Goal: Task Accomplishment & Management: Use online tool/utility

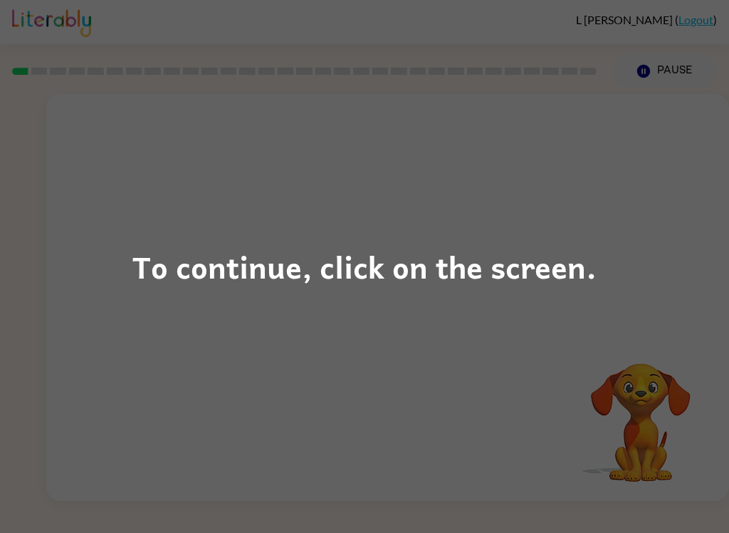
click at [221, 527] on div "To continue, click on the screen." at bounding box center [364, 266] width 729 height 533
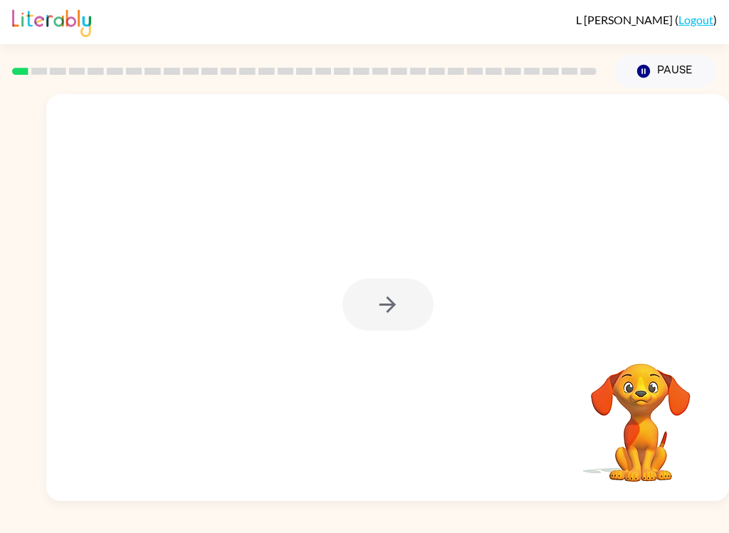
click at [411, 291] on div at bounding box center [388, 304] width 91 height 52
click at [393, 288] on div at bounding box center [388, 304] width 91 height 52
click at [392, 282] on div at bounding box center [388, 304] width 91 height 52
click at [377, 284] on div at bounding box center [388, 304] width 91 height 52
click at [379, 287] on div at bounding box center [388, 304] width 91 height 52
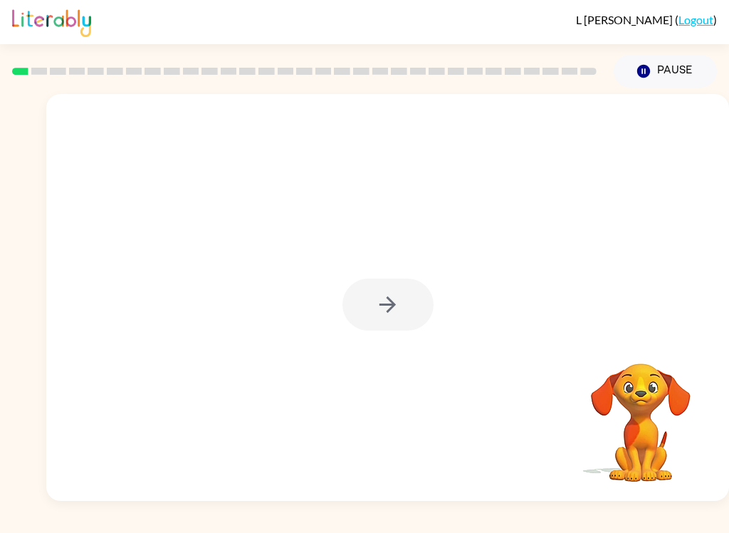
click at [379, 286] on div at bounding box center [388, 304] width 91 height 52
click at [375, 277] on div at bounding box center [387, 297] width 683 height 407
click at [401, 276] on div at bounding box center [387, 297] width 683 height 407
click at [390, 274] on div at bounding box center [387, 297] width 683 height 407
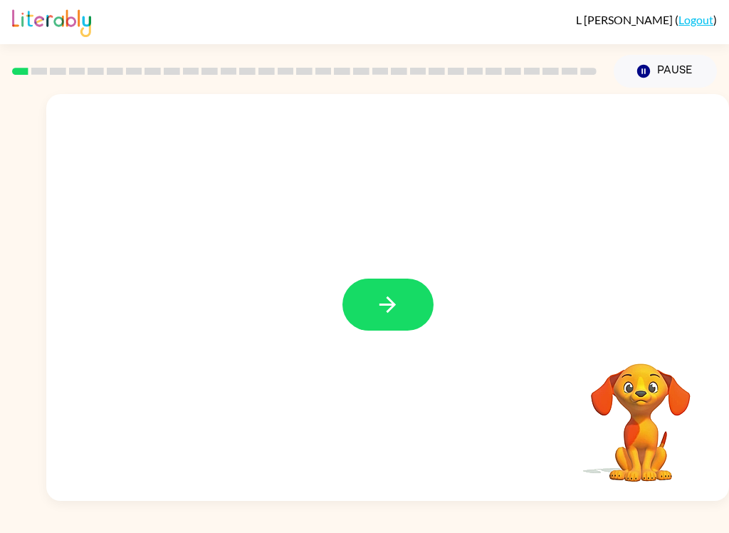
click at [357, 286] on button "button" at bounding box center [388, 304] width 91 height 52
click at [391, 303] on div at bounding box center [387, 297] width 683 height 407
click at [66, 524] on div "[PERSON_NAME] ( Logout ) Pause Pause Your browser must support playing .mp4 fil…" at bounding box center [364, 266] width 729 height 533
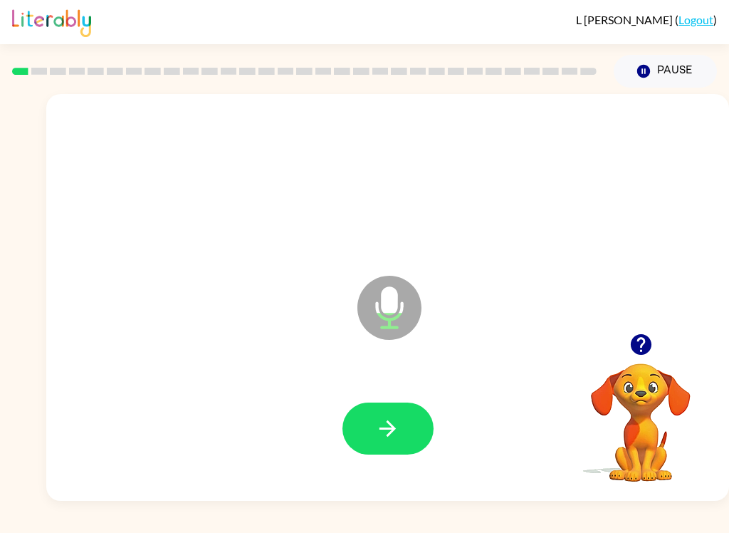
click at [387, 421] on icon "button" at bounding box center [387, 428] width 25 height 25
click at [395, 417] on icon "button" at bounding box center [387, 428] width 25 height 25
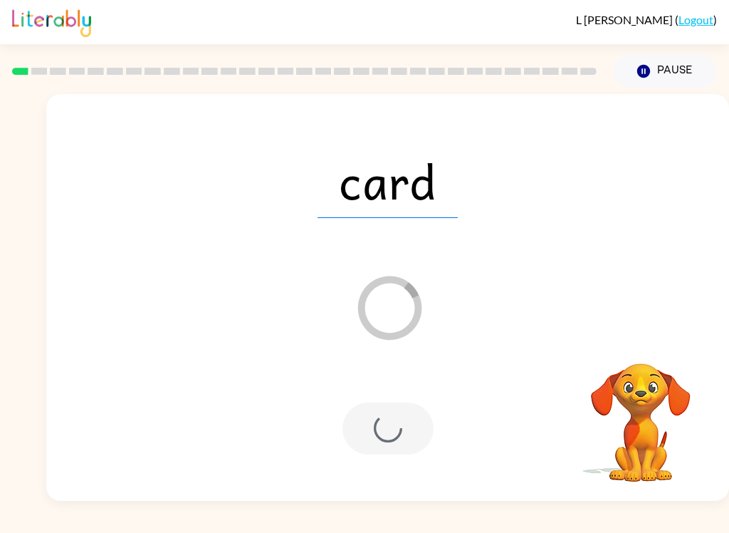
click at [387, 447] on div at bounding box center [388, 428] width 91 height 52
click at [365, 421] on div at bounding box center [388, 428] width 91 height 52
click at [659, 331] on div "card Loader Your response is being sent to our graders" at bounding box center [387, 297] width 683 height 407
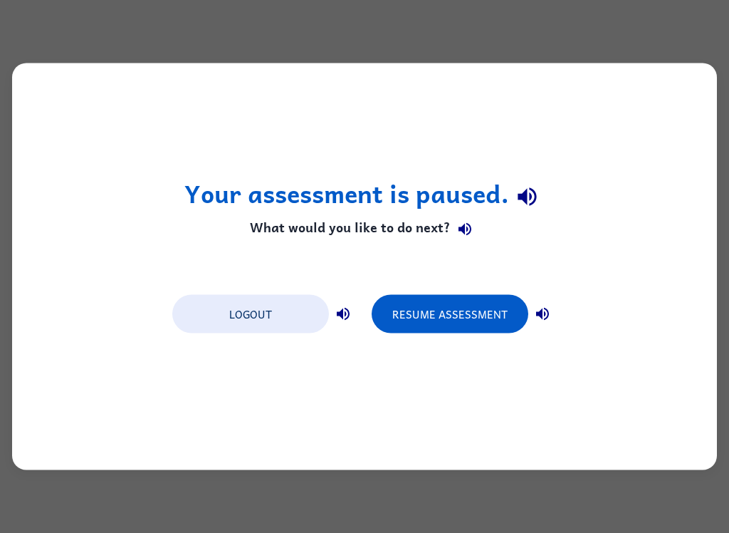
click at [447, 325] on button "Resume Assessment" at bounding box center [450, 314] width 157 height 38
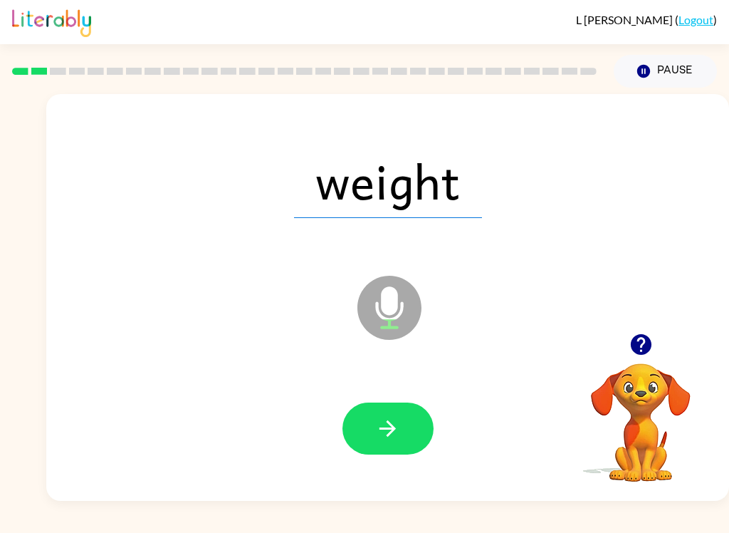
click at [387, 417] on icon "button" at bounding box center [387, 428] width 25 height 25
click at [385, 428] on icon "button" at bounding box center [388, 428] width 16 height 16
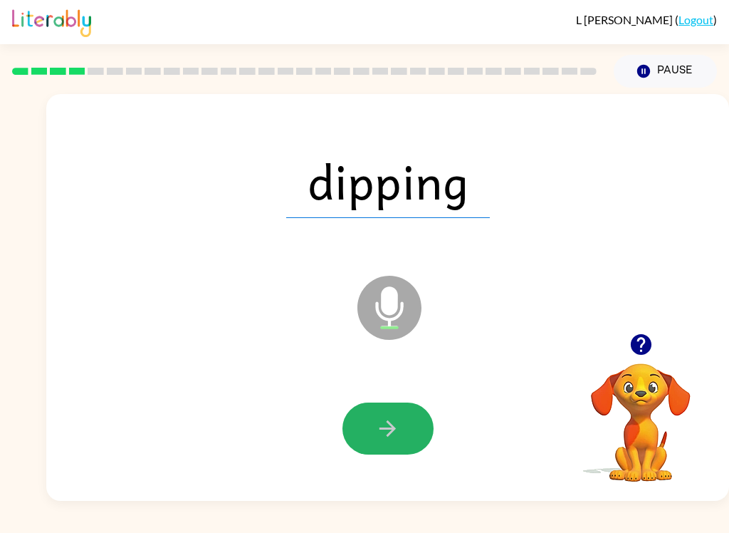
click at [394, 433] on icon "button" at bounding box center [387, 428] width 25 height 25
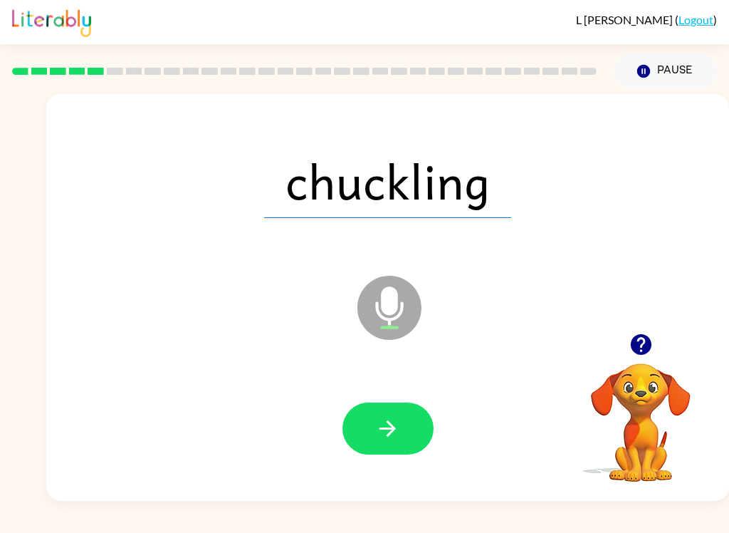
click at [369, 442] on button "button" at bounding box center [388, 428] width 91 height 52
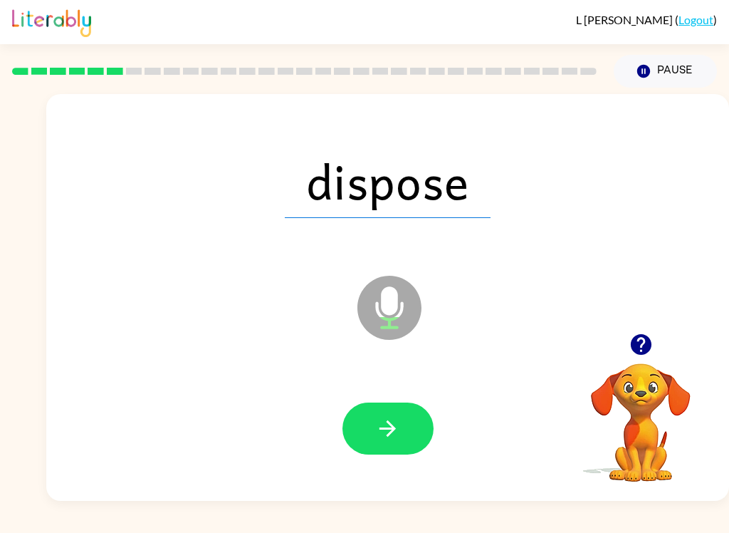
click at [378, 425] on icon "button" at bounding box center [387, 428] width 25 height 25
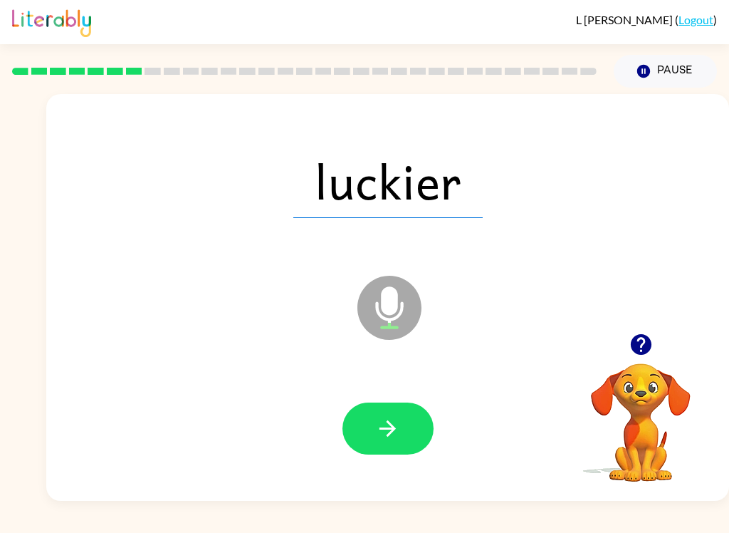
click at [373, 419] on button "button" at bounding box center [388, 428] width 91 height 52
click at [385, 436] on icon "button" at bounding box center [387, 428] width 25 height 25
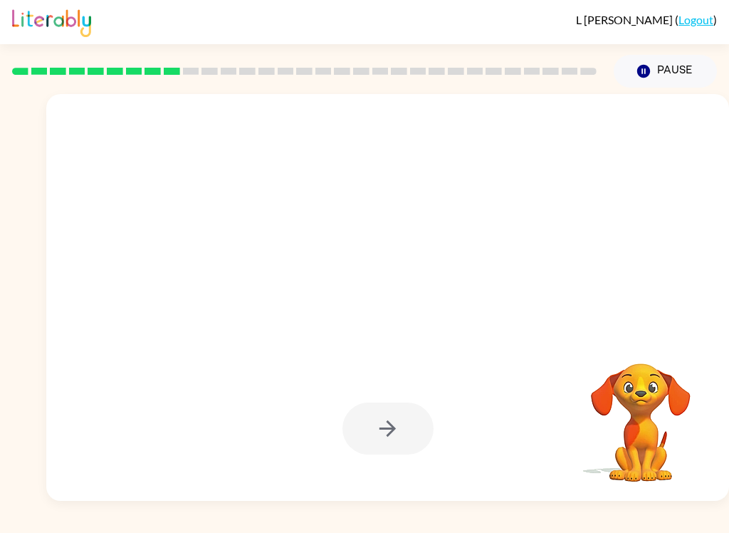
click at [35, 526] on div "[PERSON_NAME] ( Logout ) Pause Pause Your browser must support playing .mp4 fil…" at bounding box center [364, 266] width 729 height 533
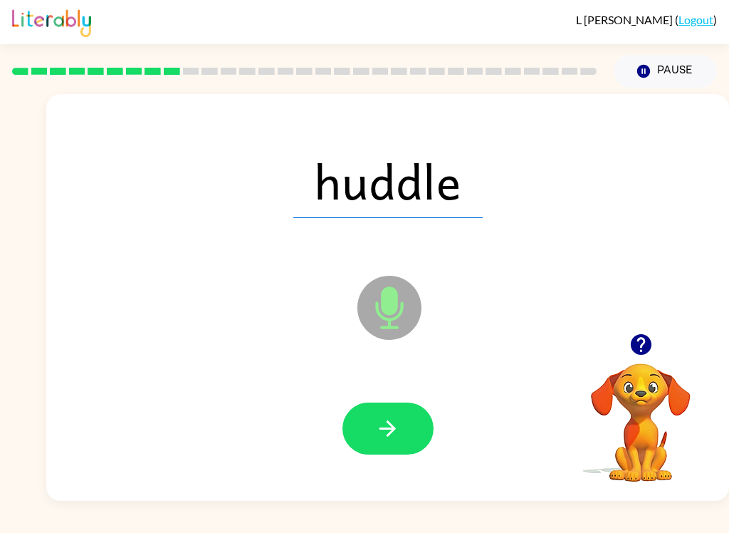
click at [373, 417] on button "button" at bounding box center [388, 428] width 91 height 52
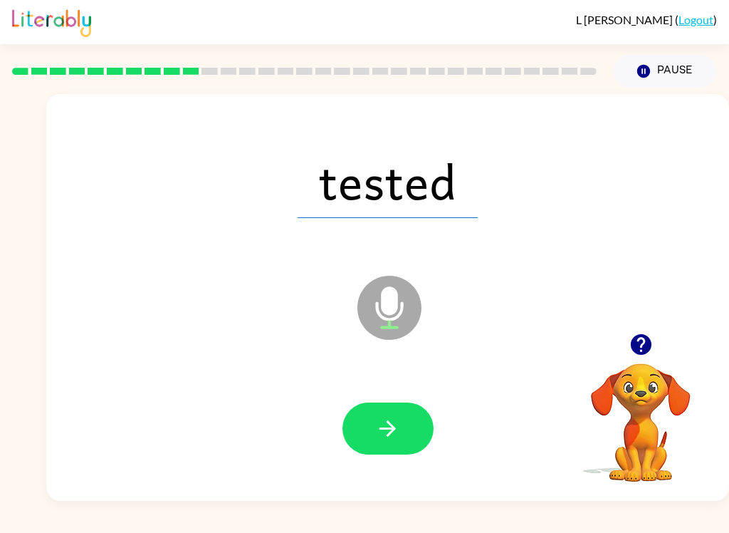
click at [375, 435] on icon "button" at bounding box center [387, 428] width 25 height 25
click at [380, 415] on button "button" at bounding box center [388, 428] width 91 height 52
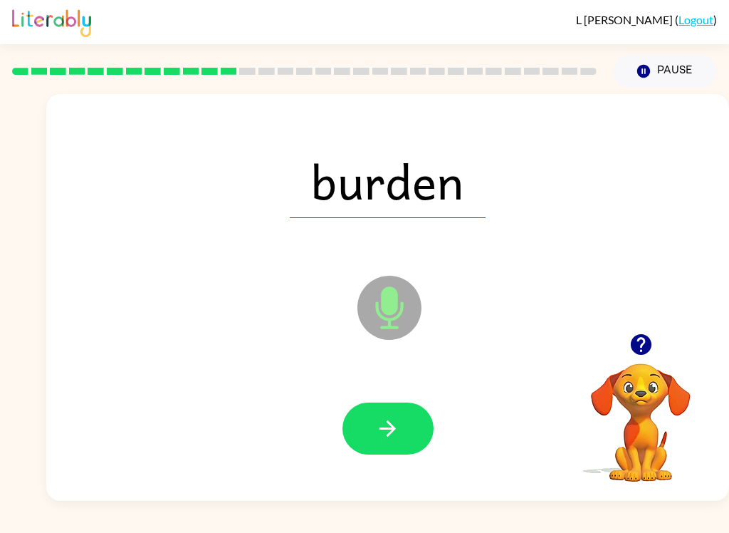
click at [377, 447] on button "button" at bounding box center [388, 428] width 91 height 52
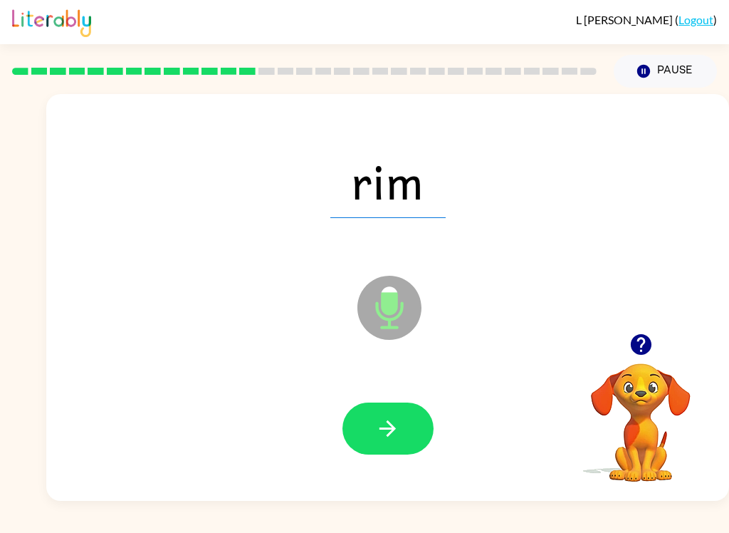
click at [381, 425] on icon "button" at bounding box center [387, 428] width 25 height 25
click at [368, 479] on div at bounding box center [388, 428] width 654 height 117
click at [375, 410] on button "button" at bounding box center [388, 428] width 91 height 52
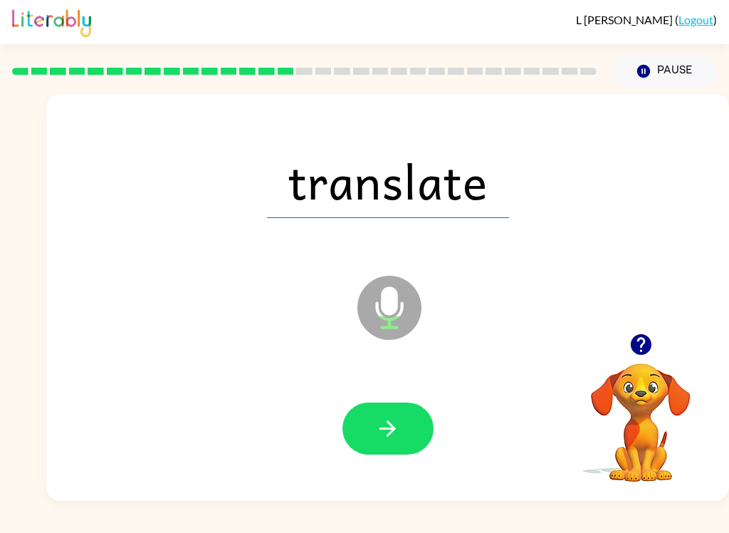
click at [370, 450] on button "button" at bounding box center [388, 428] width 91 height 52
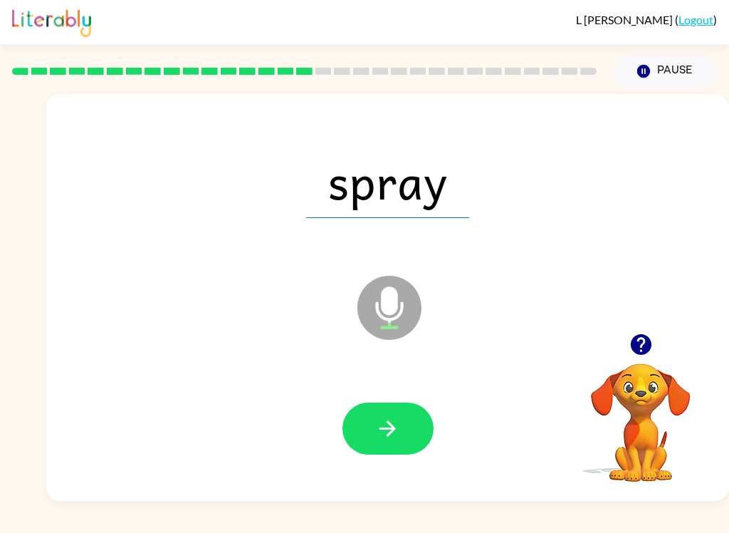
click at [371, 417] on button "button" at bounding box center [388, 428] width 91 height 52
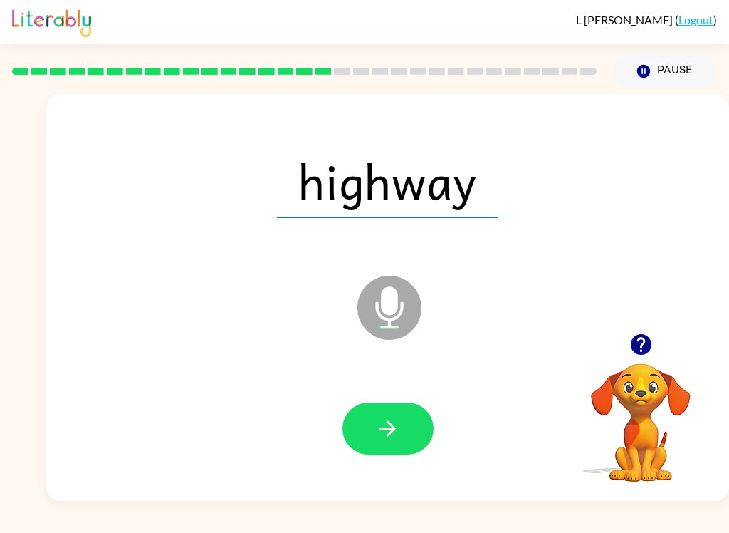
click at [372, 452] on button "button" at bounding box center [388, 428] width 91 height 52
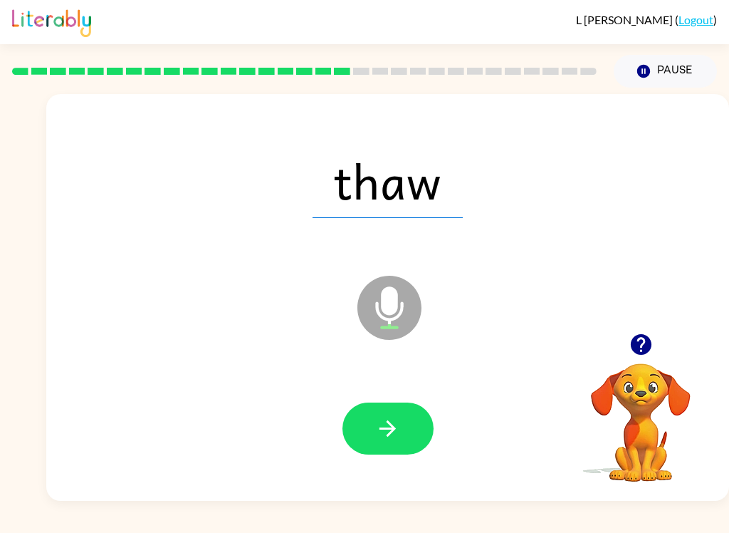
click at [374, 447] on button "button" at bounding box center [388, 428] width 91 height 52
click at [377, 427] on icon "button" at bounding box center [387, 428] width 25 height 25
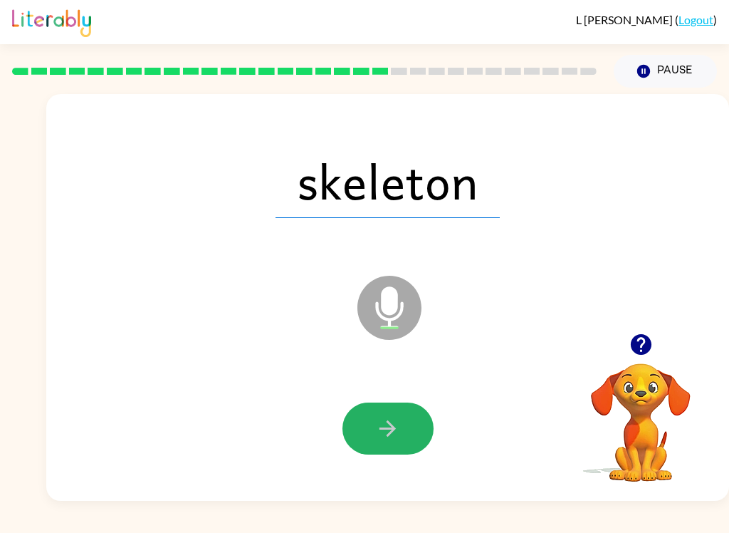
click at [365, 440] on button "button" at bounding box center [388, 428] width 91 height 52
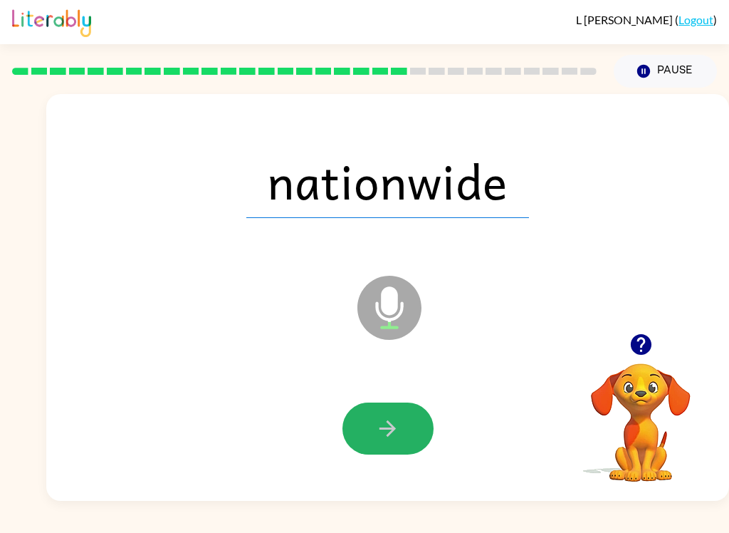
click at [376, 427] on icon "button" at bounding box center [387, 428] width 25 height 25
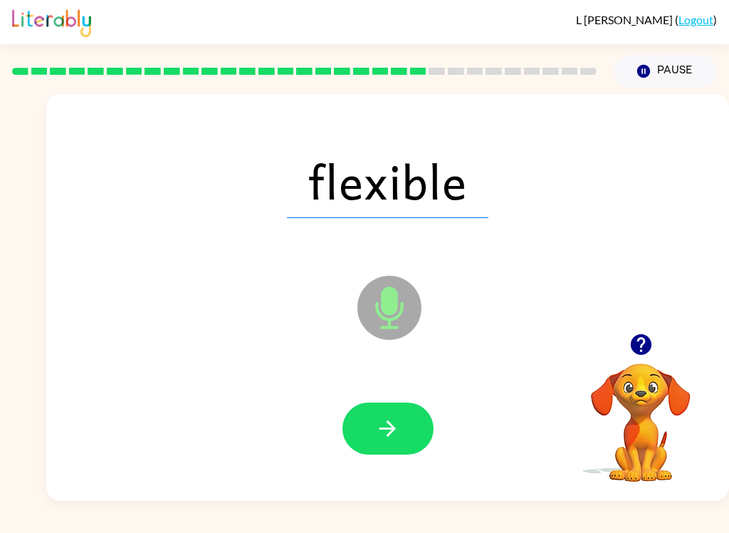
click at [354, 430] on button "button" at bounding box center [388, 428] width 91 height 52
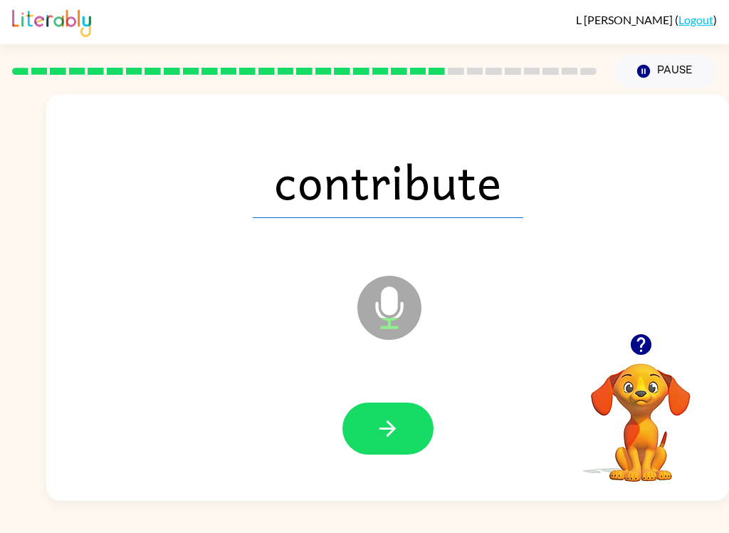
click at [384, 415] on button "button" at bounding box center [388, 428] width 91 height 52
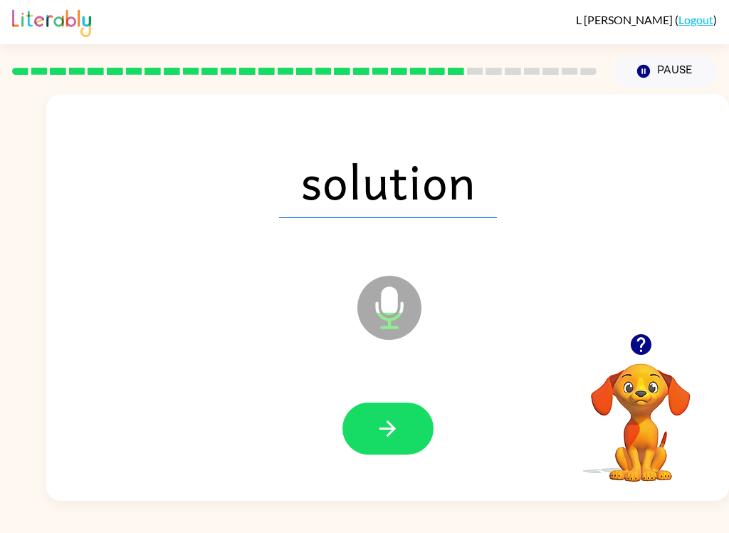
click at [365, 424] on button "button" at bounding box center [388, 428] width 91 height 52
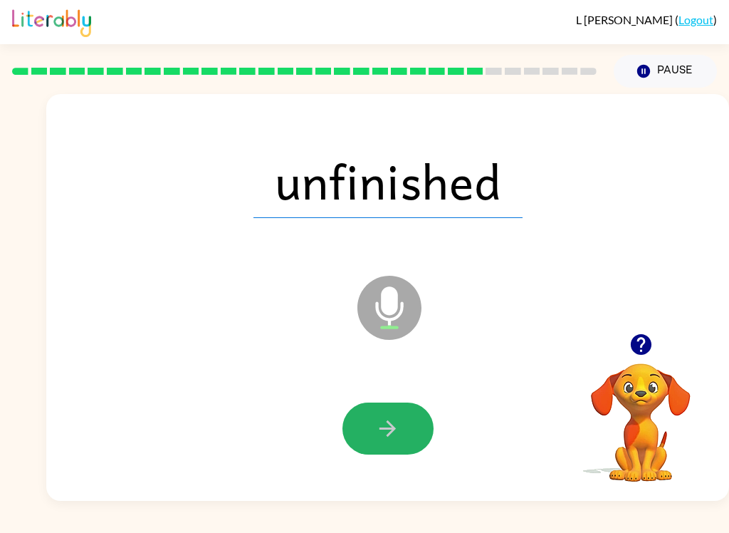
click at [373, 432] on button "button" at bounding box center [388, 428] width 91 height 52
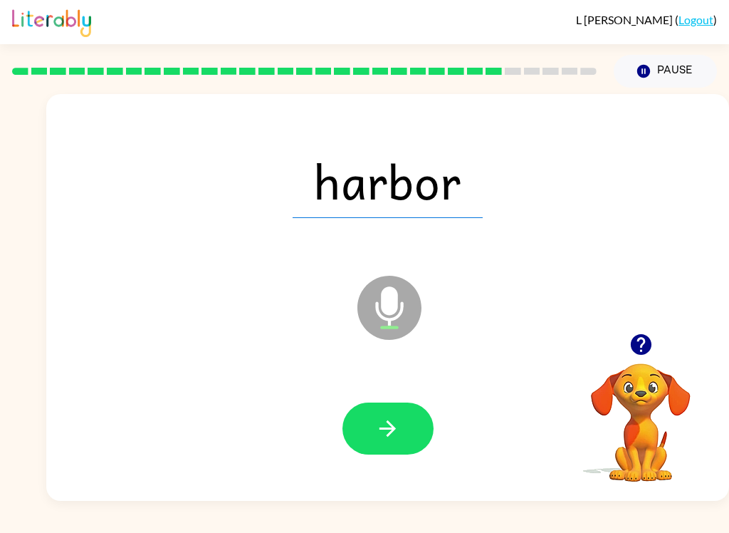
click at [388, 409] on button "button" at bounding box center [388, 428] width 91 height 52
click at [385, 435] on icon "button" at bounding box center [387, 428] width 25 height 25
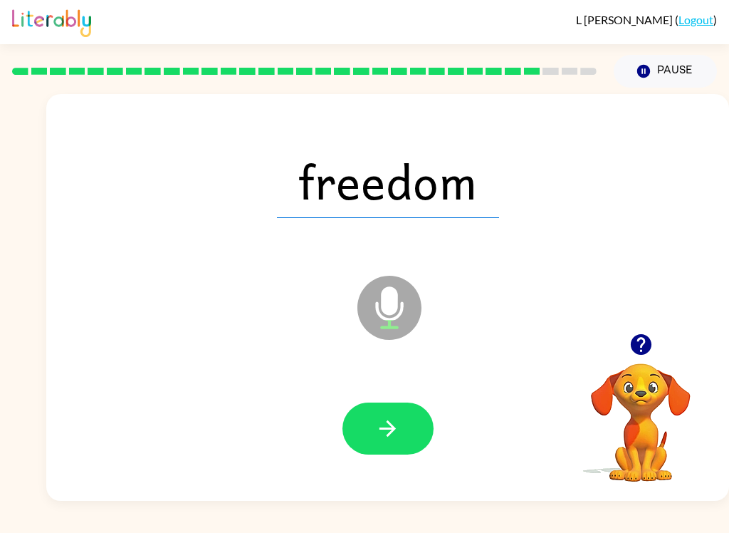
click at [377, 432] on icon "button" at bounding box center [387, 428] width 25 height 25
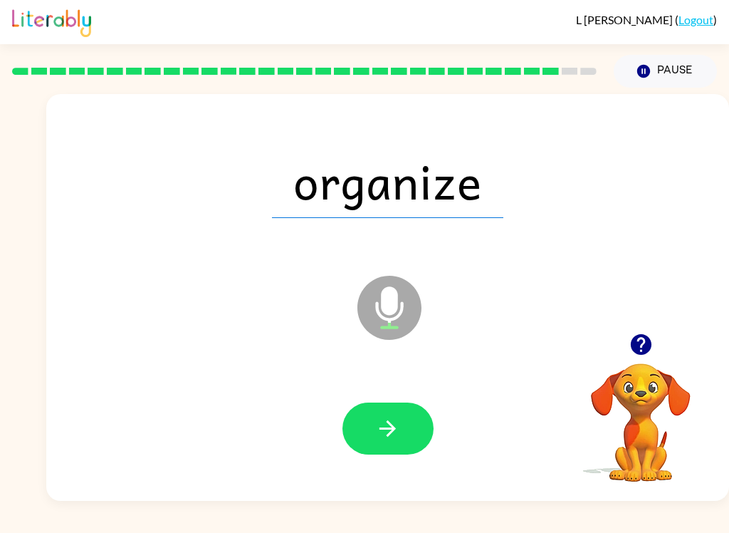
click at [375, 420] on button "button" at bounding box center [388, 428] width 91 height 52
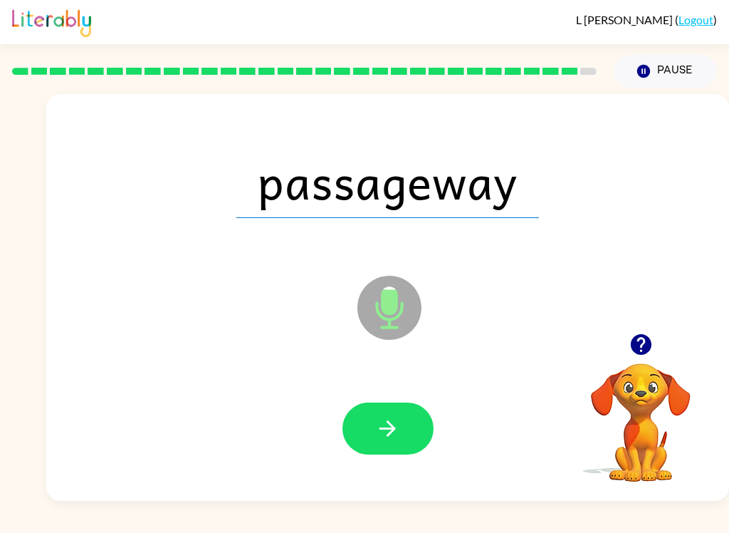
click at [385, 450] on button "button" at bounding box center [388, 428] width 91 height 52
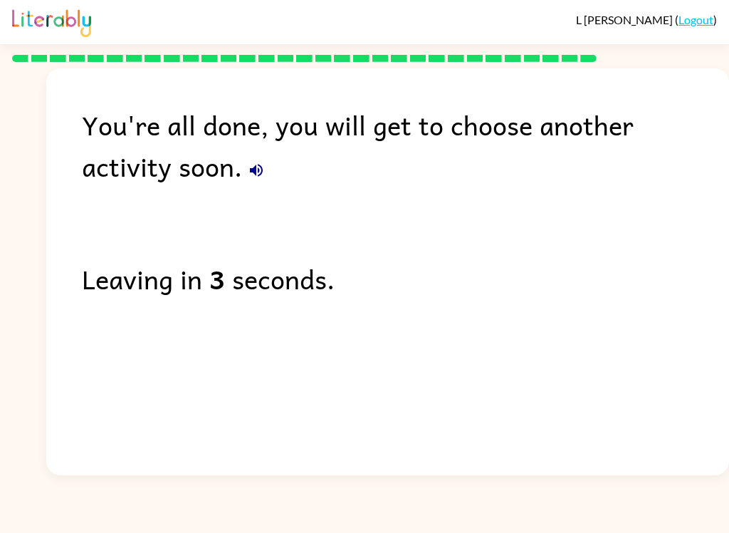
click at [236, 271] on div "Leaving in 3 seconds." at bounding box center [405, 278] width 647 height 41
click at [207, 305] on div "You're all done, you will get to choose another activity soon. Leaving in 3 sec…" at bounding box center [387, 268] width 683 height 400
click at [152, 150] on div "You're all done, you will get to choose another activity soon." at bounding box center [405, 145] width 647 height 83
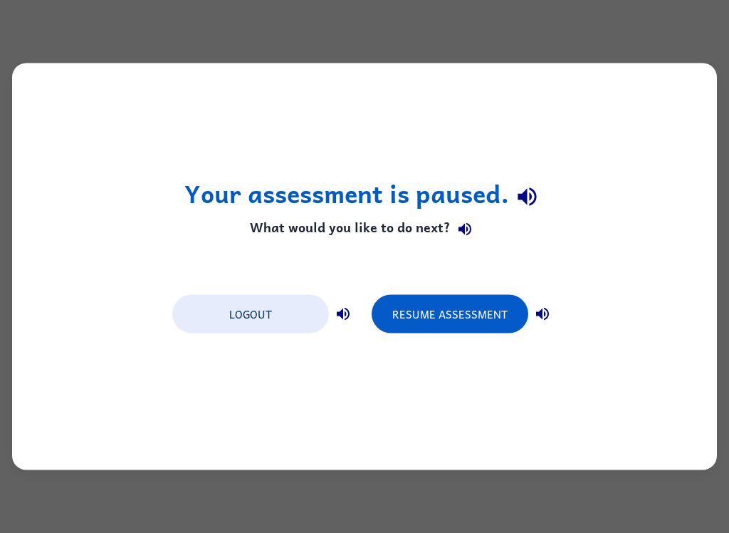
click at [501, 306] on button "Resume Assessment" at bounding box center [450, 314] width 157 height 38
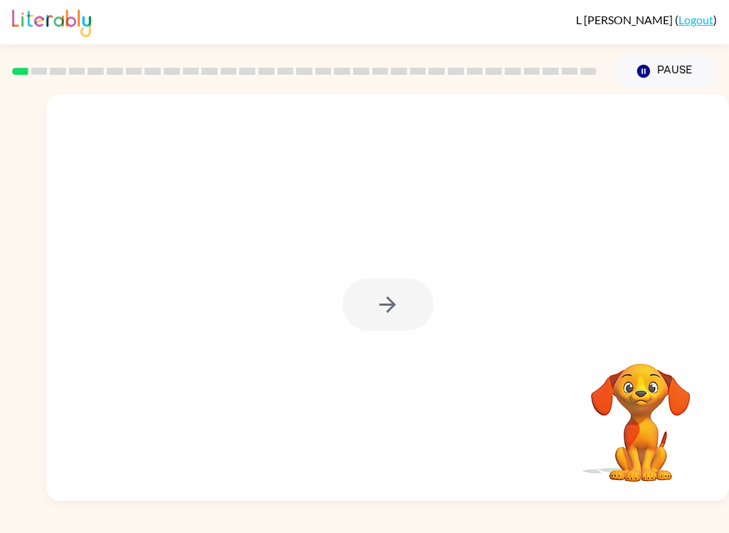
click at [381, 290] on div at bounding box center [388, 304] width 91 height 52
click at [442, 282] on div at bounding box center [387, 297] width 683 height 407
click at [383, 301] on div at bounding box center [388, 304] width 91 height 52
click at [383, 314] on div at bounding box center [388, 304] width 91 height 52
click at [371, 318] on button "button" at bounding box center [388, 304] width 91 height 52
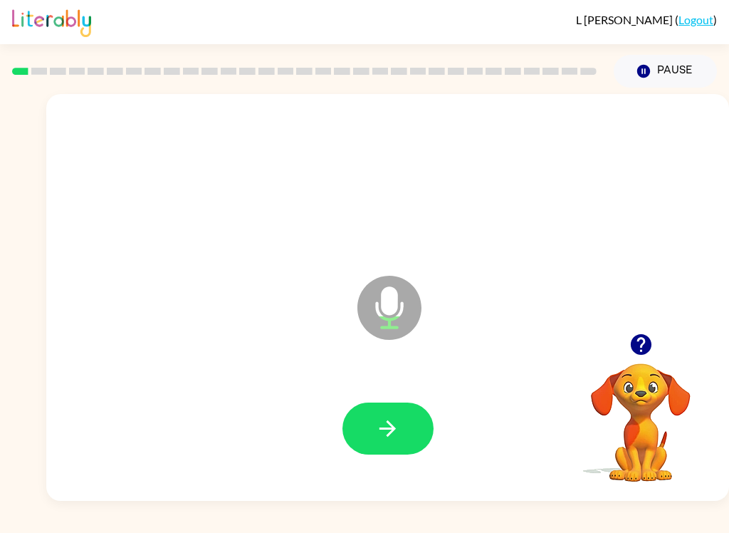
click at [357, 437] on button "button" at bounding box center [388, 428] width 91 height 52
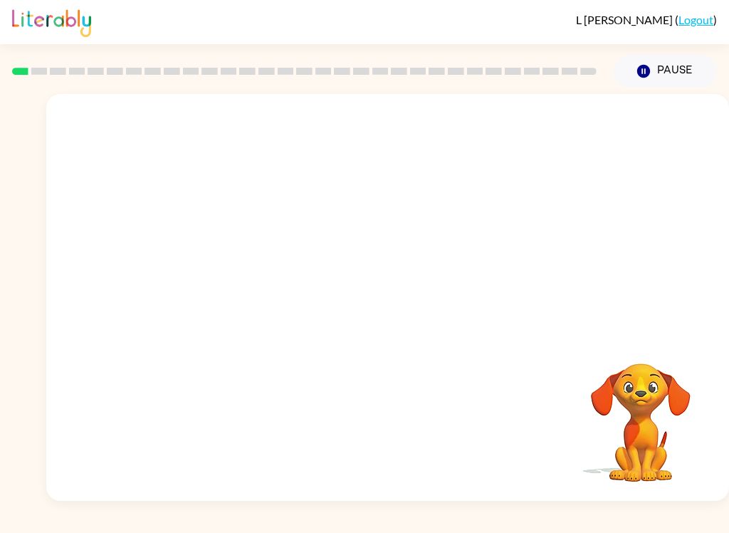
click at [412, 527] on div "[PERSON_NAME] ( Logout ) Pause Pause Your browser must support playing .mp4 fil…" at bounding box center [364, 266] width 729 height 533
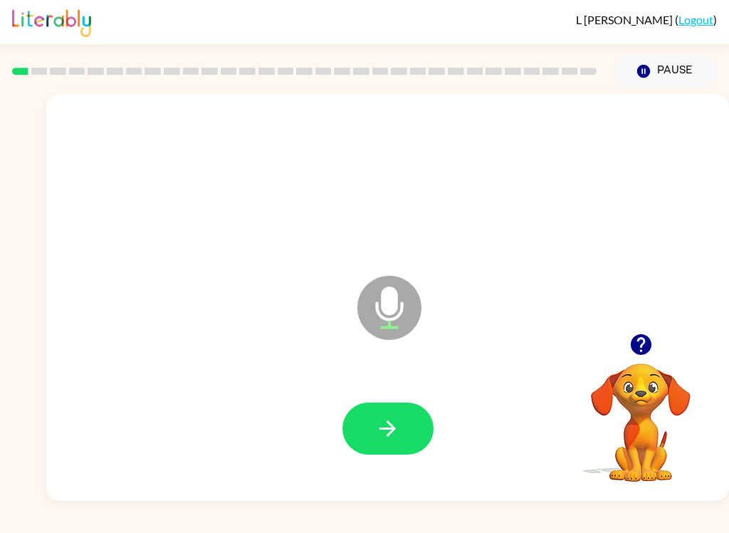
click at [387, 434] on icon "button" at bounding box center [387, 428] width 25 height 25
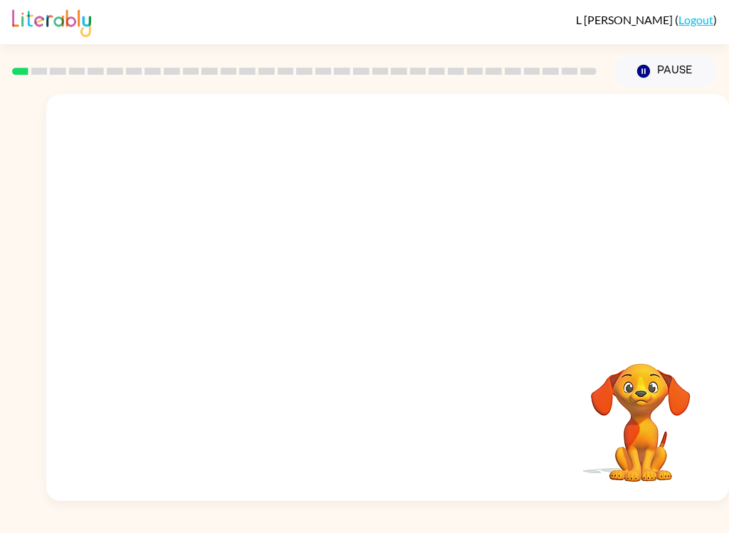
click at [66, 527] on div "[PERSON_NAME] ( Logout ) Pause Pause Your browser must support playing .mp4 fil…" at bounding box center [364, 266] width 729 height 533
click at [449, 523] on div "[PERSON_NAME] ( Logout ) Pause Pause Your browser must support playing .mp4 fil…" at bounding box center [364, 266] width 729 height 533
click at [108, 521] on div "[PERSON_NAME] ( Logout ) Pause Pause Your browser must support playing .mp4 fil…" at bounding box center [364, 266] width 729 height 533
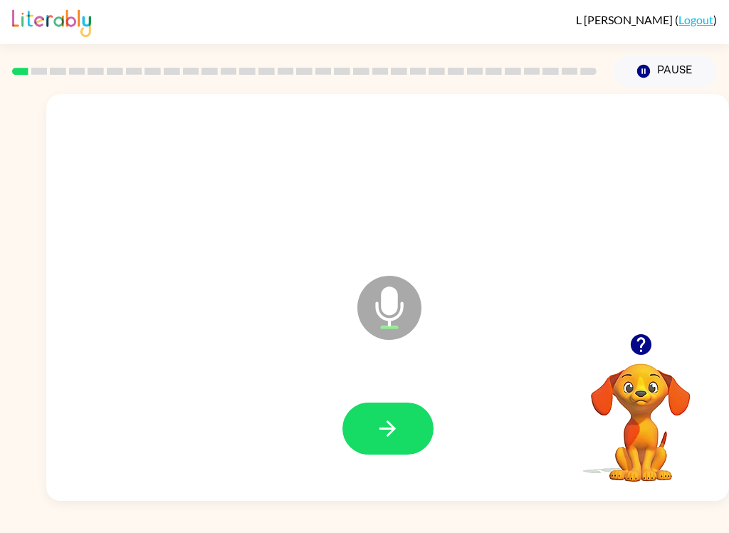
click at [110, 525] on div "L Jackson ( Logout ) Pause Pause Microphone The Microphone is here when it is y…" at bounding box center [364, 266] width 729 height 533
click at [390, 436] on icon "button" at bounding box center [387, 428] width 25 height 25
click at [76, 527] on div "L Jackson ( Logout ) Pause Pause Microphone The Microphone is here when it is y…" at bounding box center [364, 266] width 729 height 533
click at [386, 442] on button "button" at bounding box center [388, 428] width 91 height 52
click at [387, 422] on icon "button" at bounding box center [387, 428] width 25 height 25
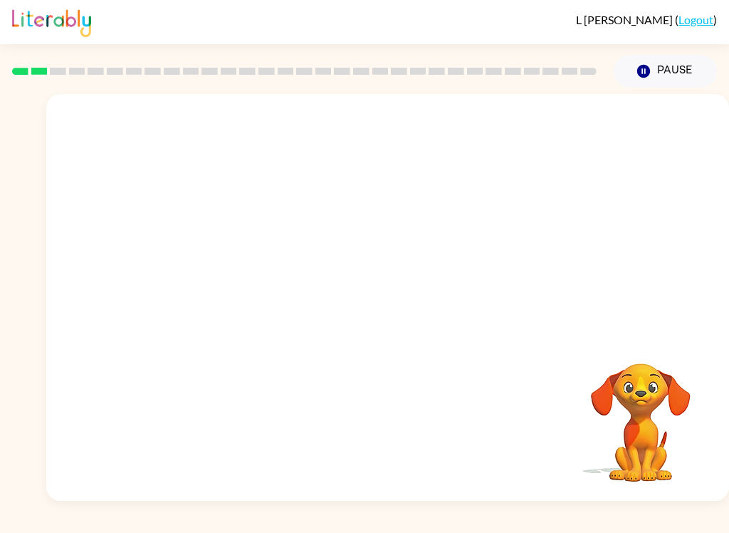
click at [382, 527] on div "[PERSON_NAME] ( Logout ) Pause Pause Your browser must support playing .mp4 fil…" at bounding box center [364, 266] width 729 height 533
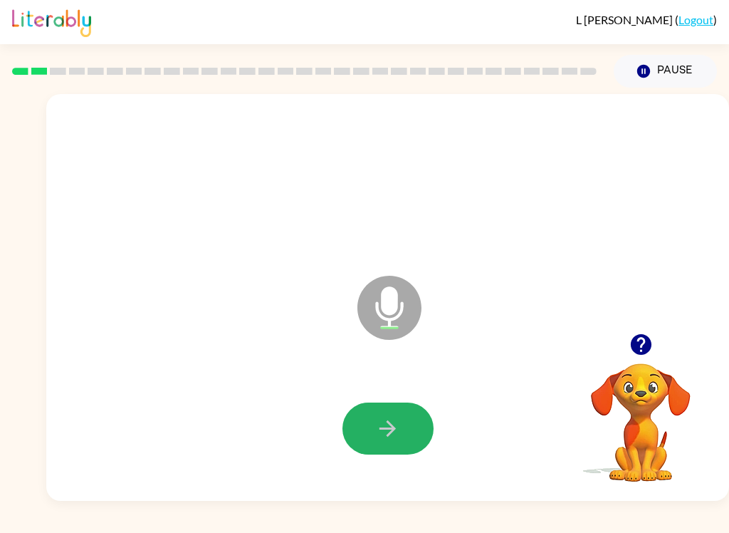
click at [385, 441] on icon "button" at bounding box center [387, 428] width 25 height 25
click at [367, 432] on button "button" at bounding box center [388, 428] width 91 height 52
click at [390, 442] on button "button" at bounding box center [388, 428] width 91 height 52
click at [370, 445] on button "button" at bounding box center [388, 428] width 91 height 52
click at [26, 220] on div "Microphone The Microphone is here when it is your turn to talk Your browser mus…" at bounding box center [364, 294] width 729 height 413
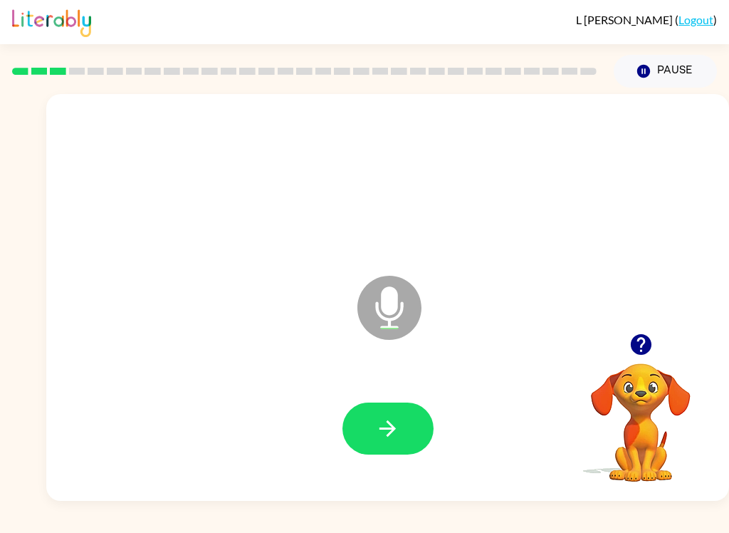
click at [368, 444] on button "button" at bounding box center [388, 428] width 91 height 52
click at [360, 440] on button "button" at bounding box center [388, 428] width 91 height 52
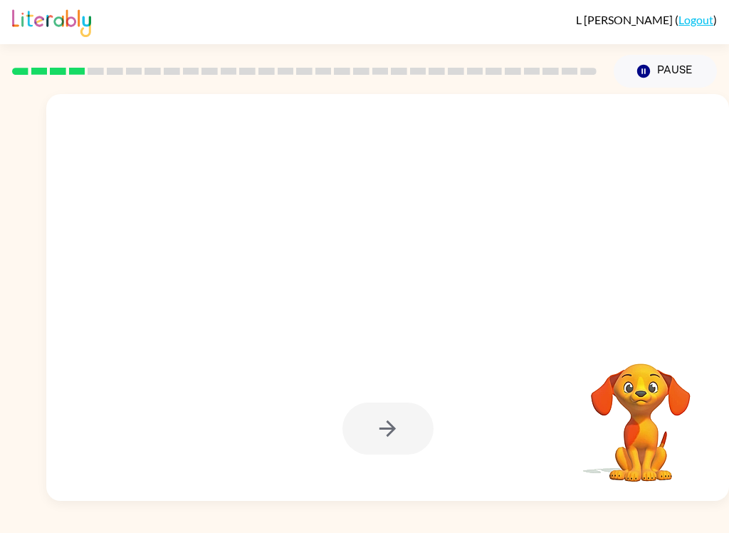
click at [4, 276] on div "Your browser must support playing .mp4 files to use Literably. Please try using…" at bounding box center [364, 294] width 729 height 413
click at [329, 525] on div "[PERSON_NAME] ( Logout ) Pause Pause Your browser must support playing .mp4 fil…" at bounding box center [364, 266] width 729 height 533
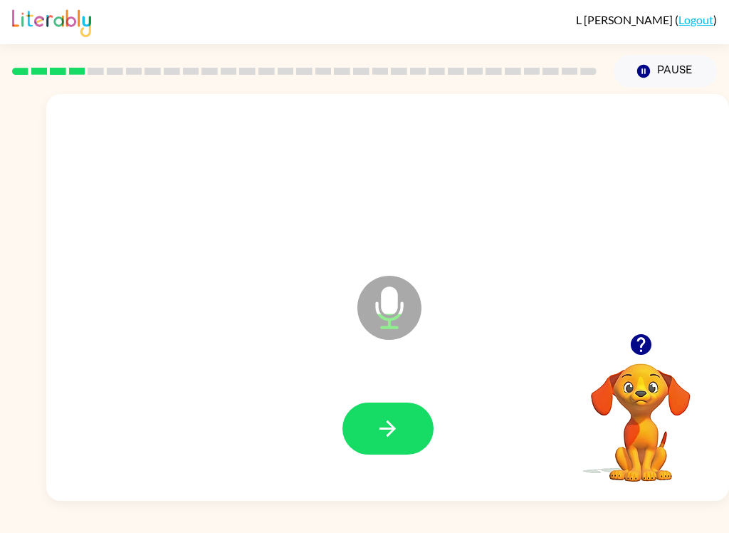
click at [375, 422] on icon "button" at bounding box center [387, 428] width 25 height 25
click at [387, 436] on icon "button" at bounding box center [388, 428] width 16 height 16
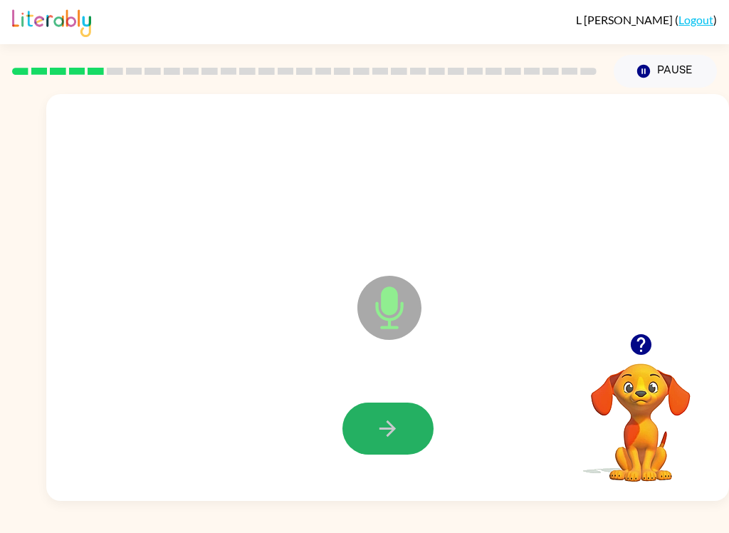
click at [387, 434] on icon "button" at bounding box center [387, 428] width 25 height 25
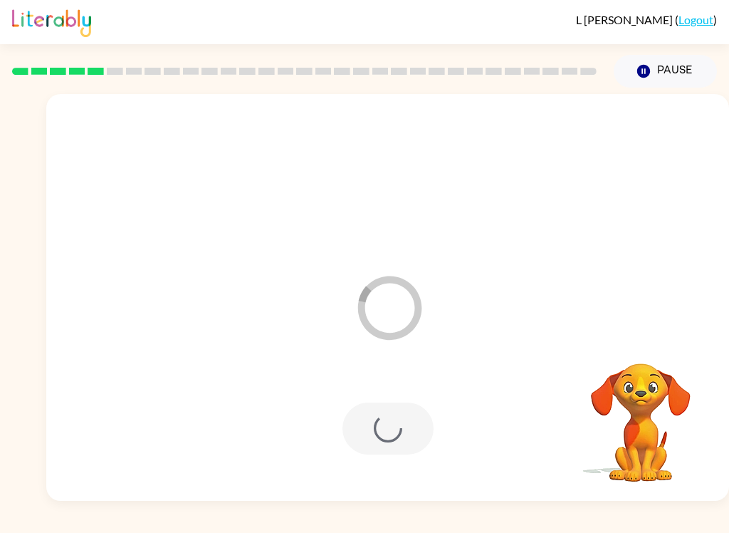
click at [293, 526] on div "L Jackson ( Logout ) Pause Pause Loader Your response is being sent to our grad…" at bounding box center [364, 266] width 729 height 533
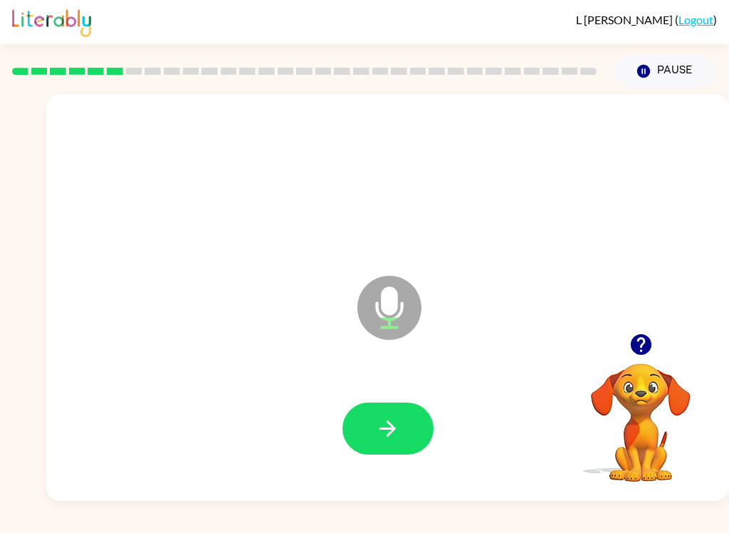
click at [365, 418] on button "button" at bounding box center [388, 428] width 91 height 52
click at [378, 447] on button "button" at bounding box center [388, 428] width 91 height 52
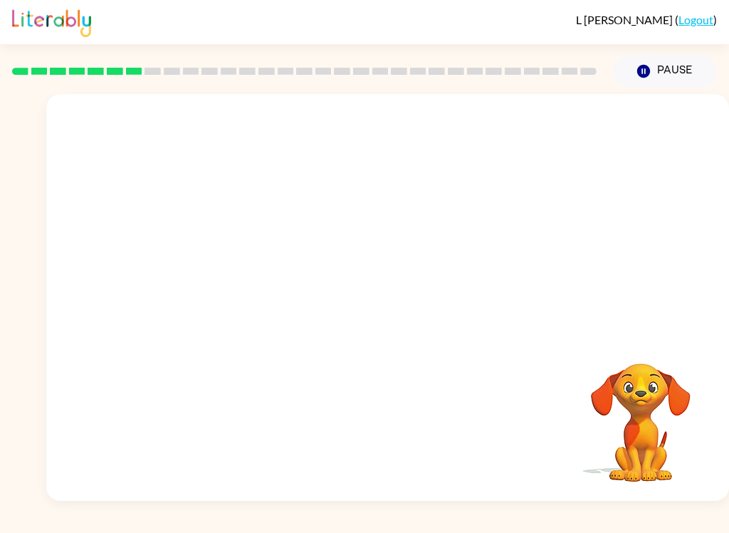
click at [86, 527] on div "[PERSON_NAME] ( Logout ) Pause Pause Your browser must support playing .mp4 fil…" at bounding box center [364, 266] width 729 height 533
click at [103, 527] on div "[PERSON_NAME] ( Logout ) Pause Pause Your browser must support playing .mp4 fil…" at bounding box center [364, 266] width 729 height 533
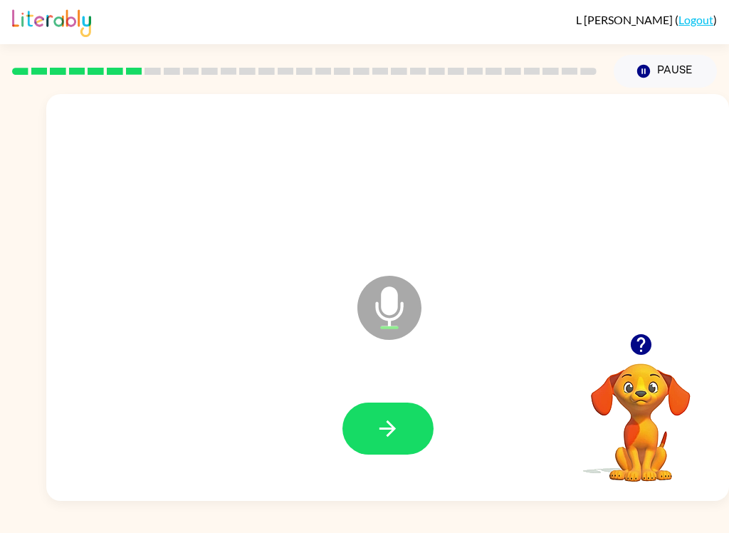
click at [377, 403] on button "button" at bounding box center [388, 428] width 91 height 52
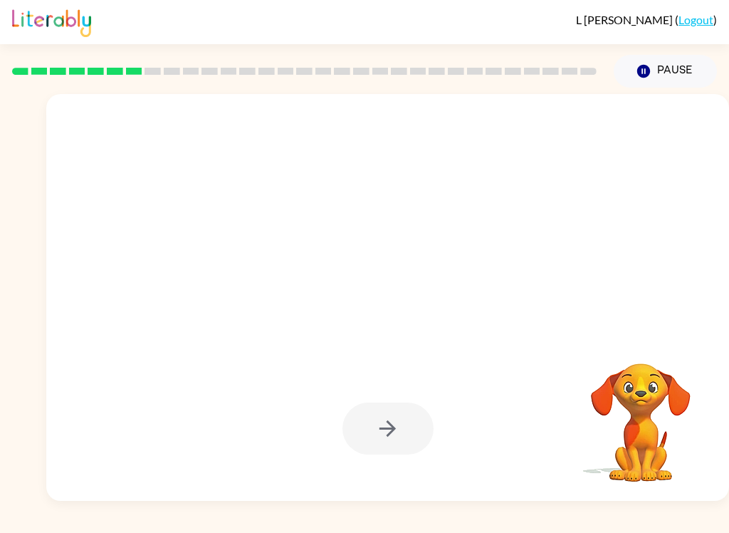
click at [345, 455] on div at bounding box center [388, 428] width 654 height 117
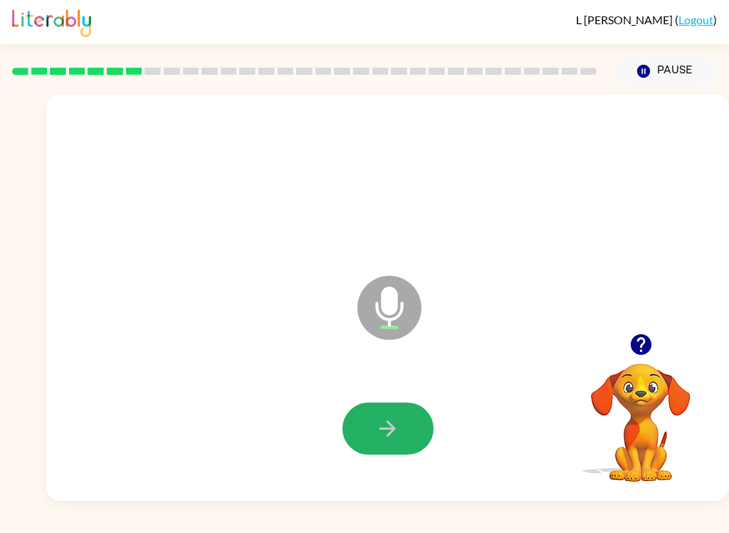
click at [372, 444] on button "button" at bounding box center [388, 428] width 91 height 52
click at [362, 426] on button "button" at bounding box center [388, 428] width 91 height 52
click at [389, 441] on icon "button" at bounding box center [387, 428] width 25 height 25
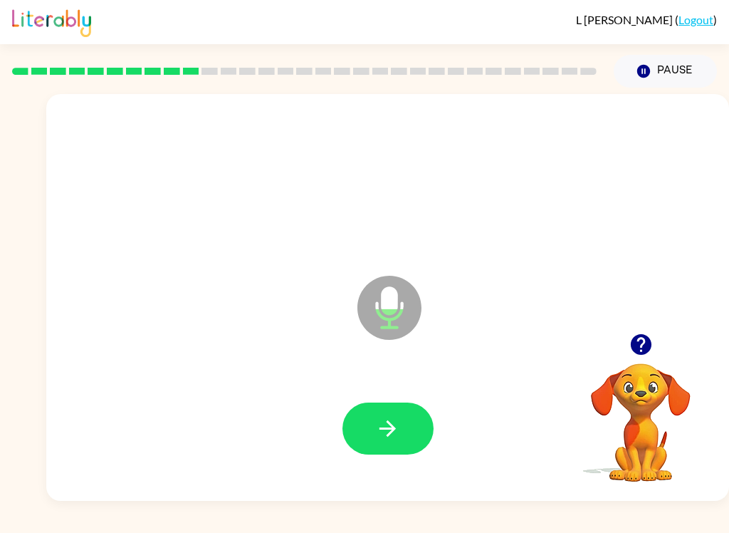
click at [383, 427] on icon "button" at bounding box center [387, 428] width 25 height 25
click at [372, 439] on button "button" at bounding box center [388, 428] width 91 height 52
click at [377, 425] on icon "button" at bounding box center [387, 428] width 25 height 25
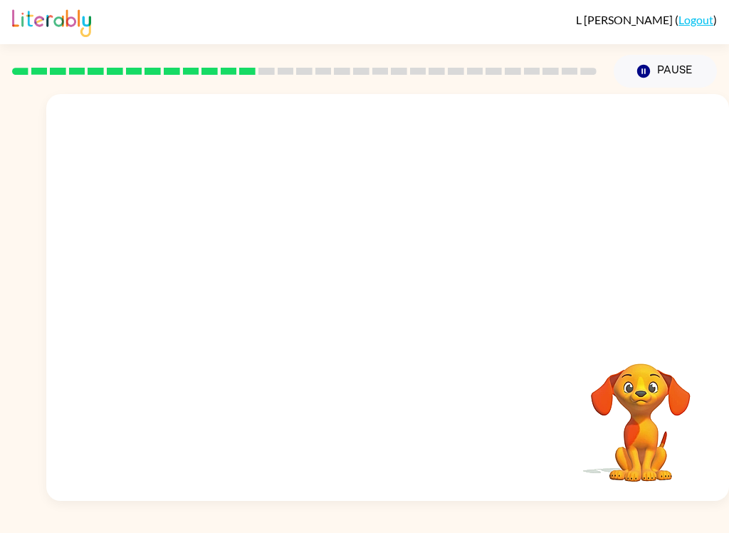
click at [415, 527] on div "[PERSON_NAME] ( Logout ) Pause Pause Your browser must support playing .mp4 fil…" at bounding box center [364, 266] width 729 height 533
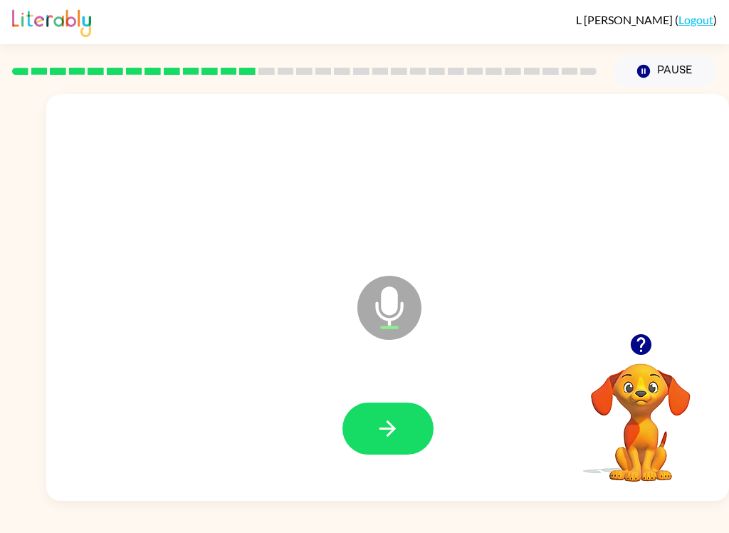
click at [389, 424] on icon "button" at bounding box center [388, 428] width 16 height 16
click at [394, 415] on button "button" at bounding box center [388, 428] width 91 height 52
click at [385, 422] on icon "button" at bounding box center [387, 428] width 25 height 25
click at [401, 417] on button "button" at bounding box center [388, 428] width 91 height 52
click at [392, 424] on icon "button" at bounding box center [387, 428] width 25 height 25
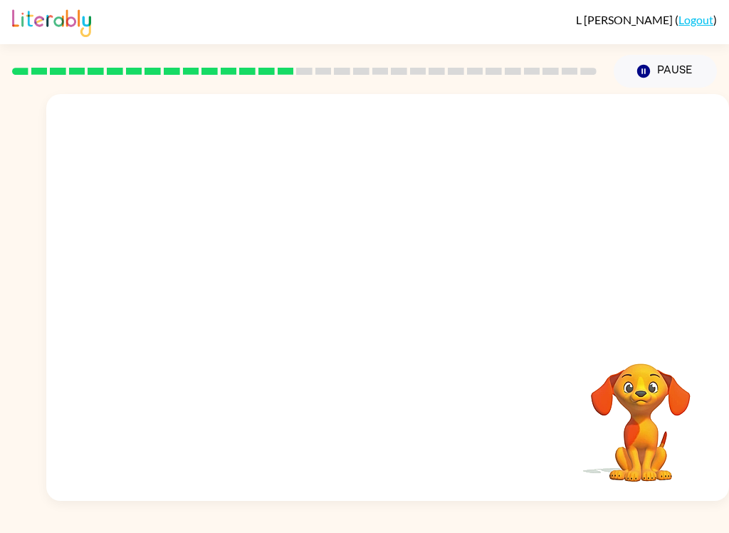
click at [209, 521] on div "[PERSON_NAME] ( Logout ) Pause Pause Your browser must support playing .mp4 fil…" at bounding box center [364, 266] width 729 height 533
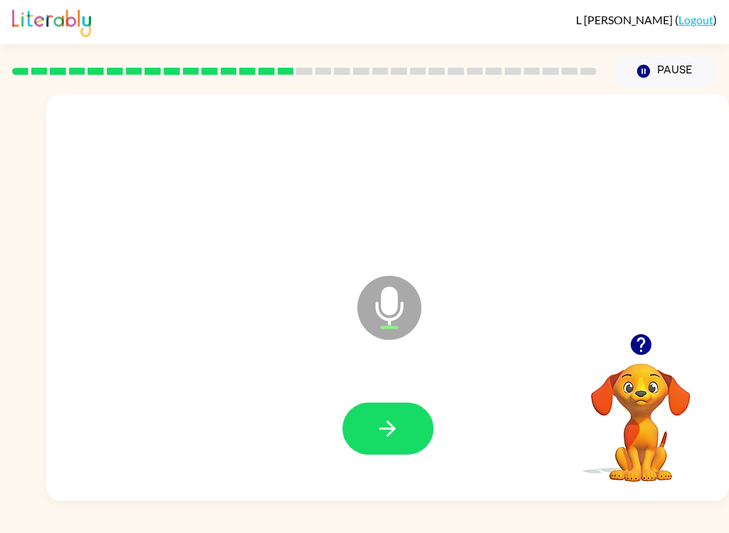
click at [199, 524] on div "L Jackson ( Logout ) Pause Pause Microphone The Microphone is here when it is y…" at bounding box center [364, 266] width 729 height 533
click at [410, 429] on button "button" at bounding box center [388, 428] width 91 height 52
click at [387, 393] on div at bounding box center [388, 428] width 654 height 117
click at [380, 433] on icon "button" at bounding box center [387, 428] width 25 height 25
click at [367, 428] on button "button" at bounding box center [388, 428] width 91 height 52
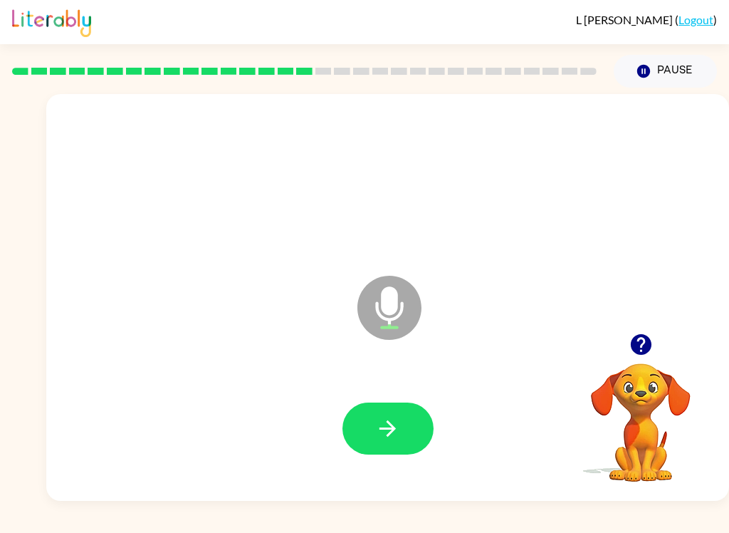
click at [390, 433] on icon "button" at bounding box center [388, 428] width 16 height 16
click at [412, 440] on button "button" at bounding box center [388, 428] width 91 height 52
click at [408, 419] on button "button" at bounding box center [388, 428] width 91 height 52
click at [368, 419] on button "button" at bounding box center [388, 428] width 91 height 52
click at [367, 422] on button "button" at bounding box center [388, 428] width 91 height 52
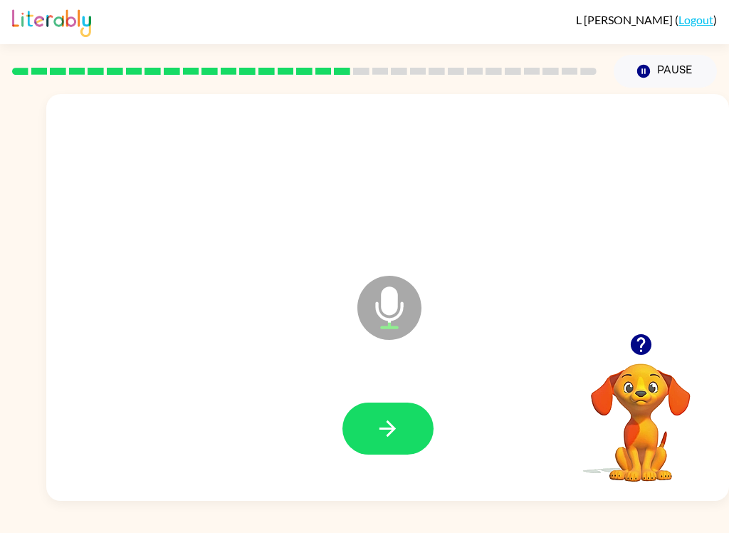
click at [370, 436] on button "button" at bounding box center [388, 428] width 91 height 52
click at [380, 449] on button "button" at bounding box center [388, 428] width 91 height 52
click at [17, 495] on div "Microphone The Microphone is here when it is your turn to talk Your browser mus…" at bounding box center [364, 294] width 729 height 413
click at [420, 430] on button "button" at bounding box center [388, 428] width 91 height 52
click at [402, 423] on button "button" at bounding box center [388, 428] width 91 height 52
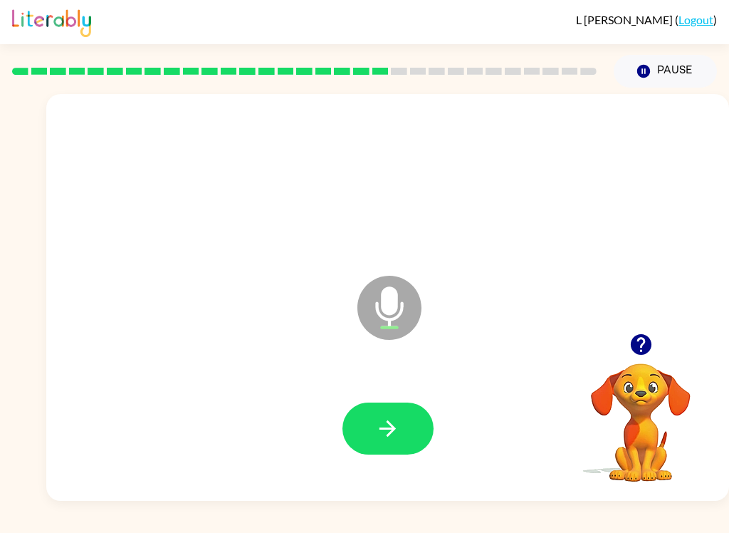
click at [367, 454] on button "button" at bounding box center [388, 428] width 91 height 52
click at [393, 427] on icon "button" at bounding box center [388, 428] width 16 height 16
click at [353, 409] on button "button" at bounding box center [388, 428] width 91 height 52
click at [383, 429] on icon "button" at bounding box center [388, 428] width 16 height 16
